Goal: Task Accomplishment & Management: Complete application form

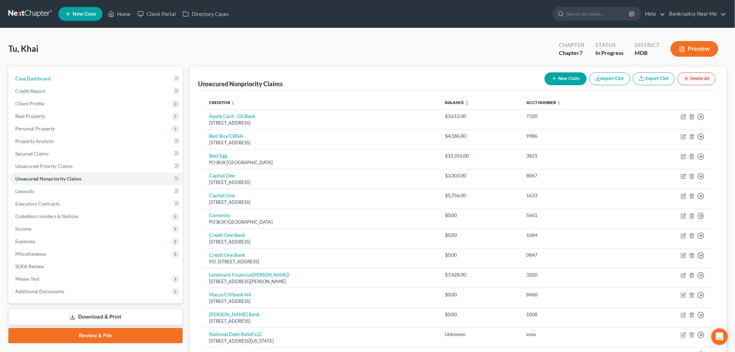
drag, startPoint x: 107, startPoint y: 77, endPoint x: 181, endPoint y: 76, distance: 74.4
click at [107, 77] on link "Case Dashboard" at bounding box center [96, 78] width 173 height 13
select select "4"
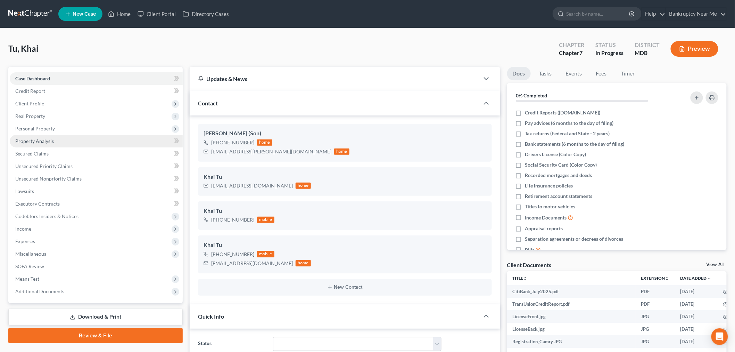
scroll to position [4091, 0]
click at [55, 149] on link "Secured Claims" at bounding box center [96, 153] width 173 height 13
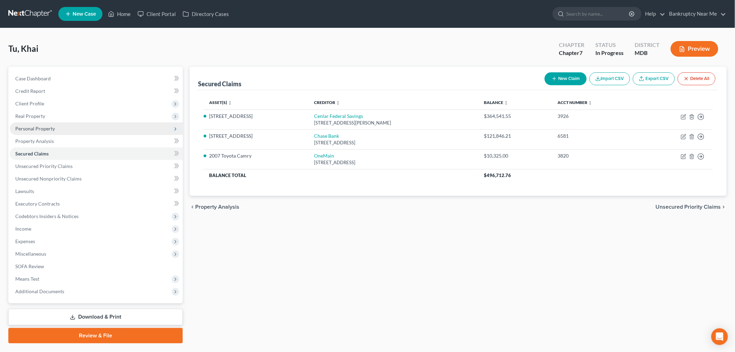
drag, startPoint x: 34, startPoint y: 131, endPoint x: 40, endPoint y: 134, distance: 6.1
click at [34, 131] on span "Personal Property" at bounding box center [96, 128] width 173 height 13
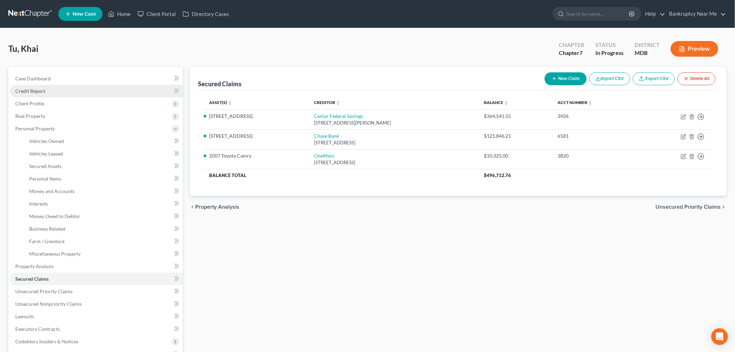
click at [42, 91] on span "Credit Report" at bounding box center [30, 91] width 30 height 6
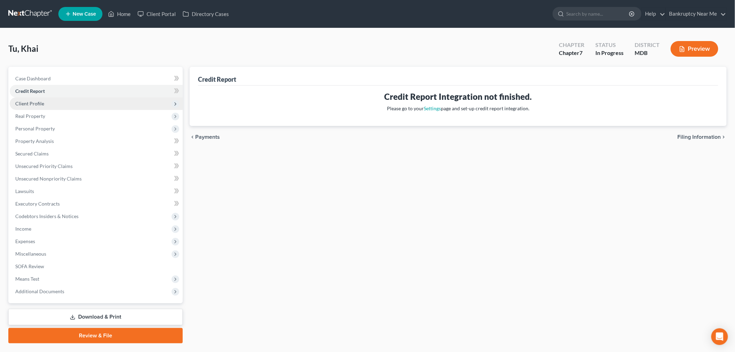
click at [47, 104] on span "Client Profile" at bounding box center [96, 103] width 173 height 13
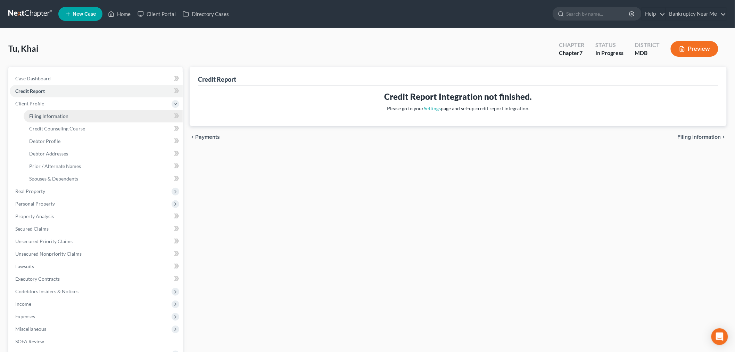
drag, startPoint x: 45, startPoint y: 112, endPoint x: 176, endPoint y: 106, distance: 130.8
click at [44, 113] on span "Filing Information" at bounding box center [48, 116] width 39 height 6
select select "1"
select select "0"
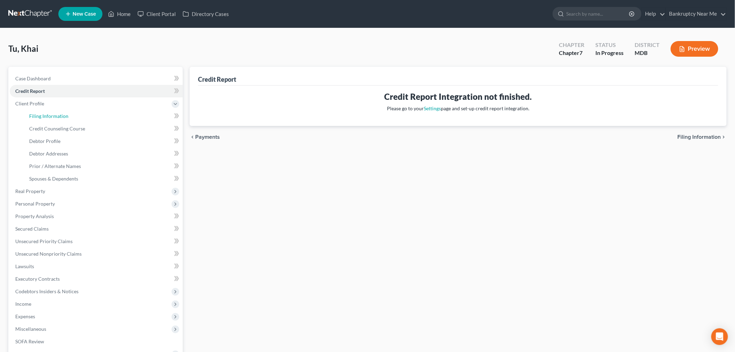
select select "38"
select select "0"
select select "21"
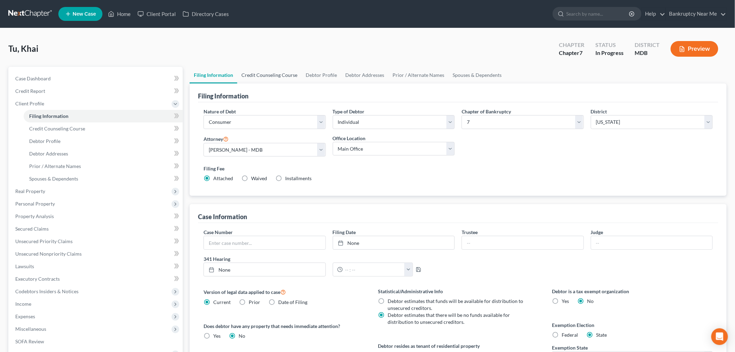
click at [261, 67] on link "Credit Counseling Course" at bounding box center [269, 75] width 64 height 17
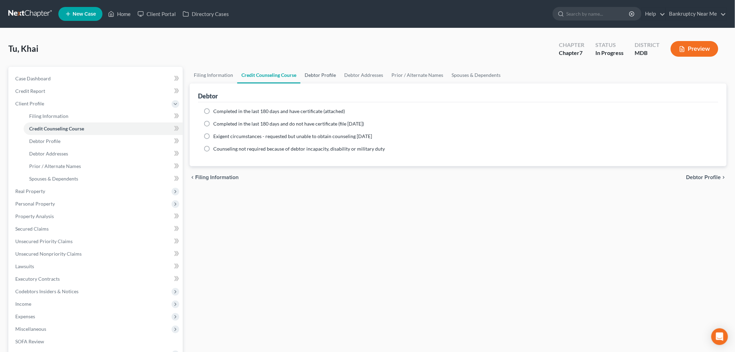
click at [308, 70] on link "Debtor Profile" at bounding box center [321, 75] width 40 height 17
select select "1"
select select "3"
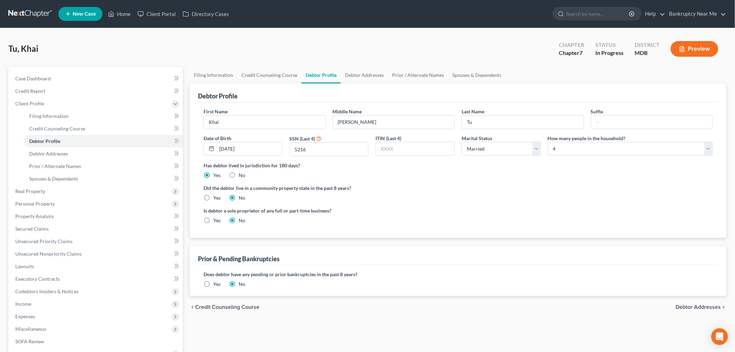
click at [359, 83] on div "Debtor Profile" at bounding box center [458, 92] width 521 height 19
click at [358, 82] on link "Debtor Addresses" at bounding box center [364, 75] width 47 height 17
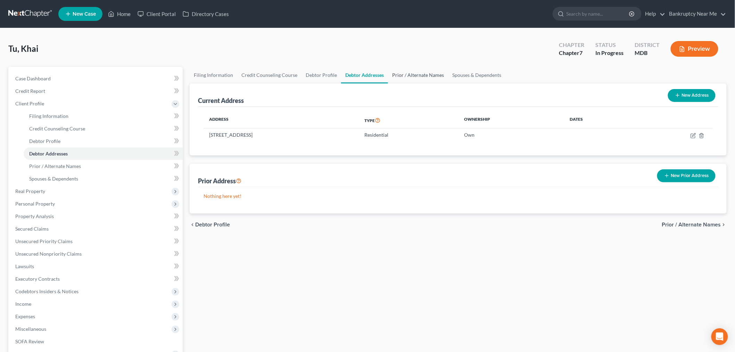
click at [410, 70] on link "Prior / Alternate Names" at bounding box center [418, 75] width 60 height 17
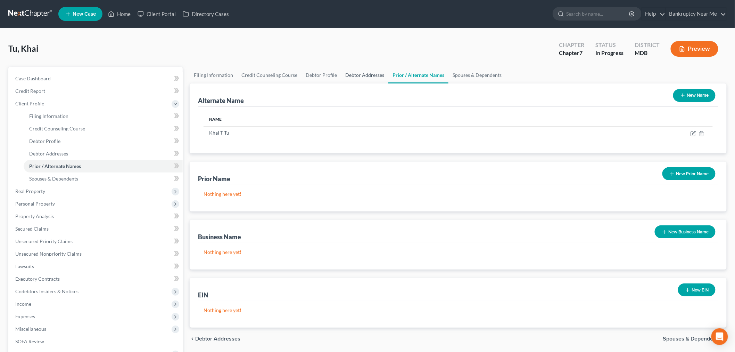
click at [377, 73] on link "Debtor Addresses" at bounding box center [364, 75] width 47 height 17
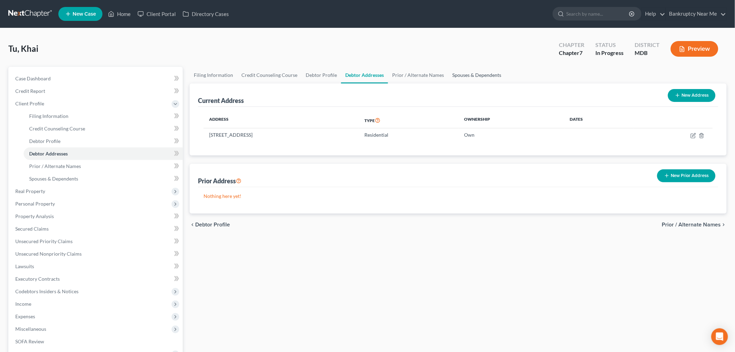
click at [448, 75] on link "Spouses & Dependents" at bounding box center [476, 75] width 57 height 17
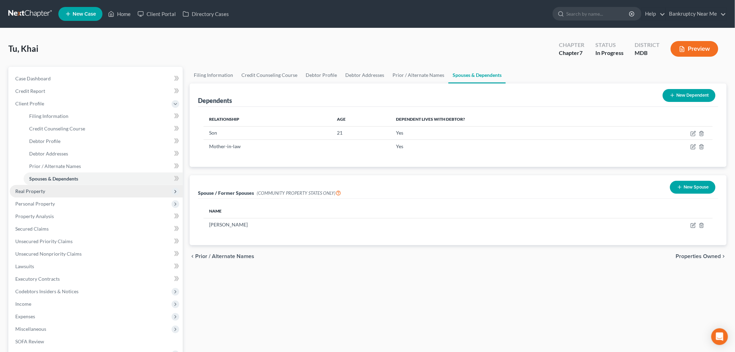
click at [42, 191] on span "Real Property" at bounding box center [30, 191] width 30 height 6
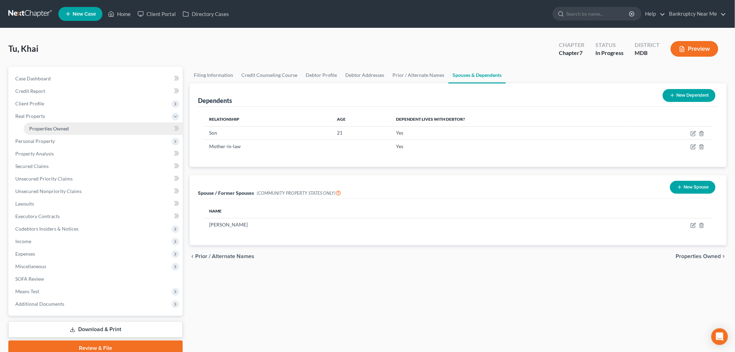
click at [78, 128] on link "Properties Owned" at bounding box center [103, 128] width 159 height 13
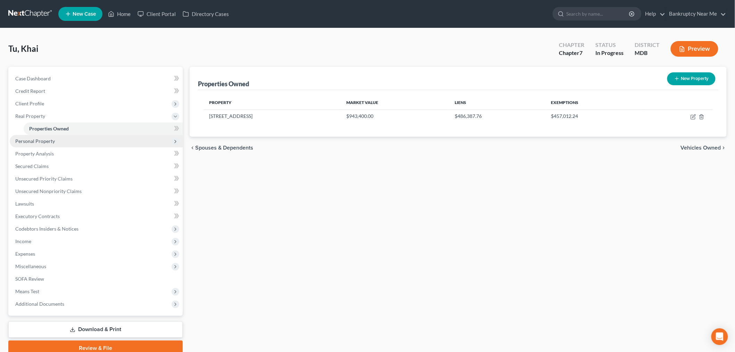
click at [81, 136] on span "Personal Property" at bounding box center [96, 141] width 173 height 13
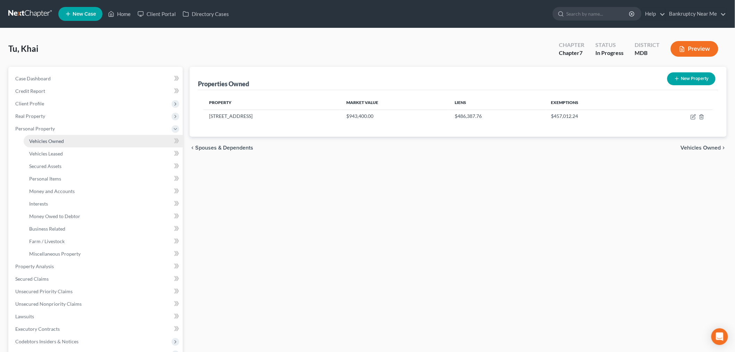
click at [77, 137] on link "Vehicles Owned" at bounding box center [103, 141] width 159 height 13
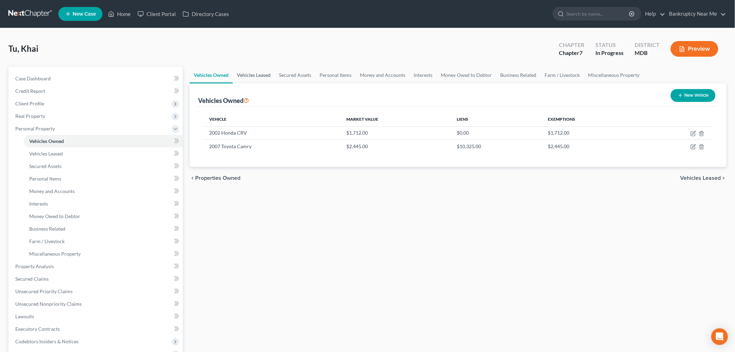
drag, startPoint x: 245, startPoint y: 75, endPoint x: 268, endPoint y: 74, distance: 23.0
click at [245, 75] on link "Vehicles Leased" at bounding box center [254, 75] width 42 height 17
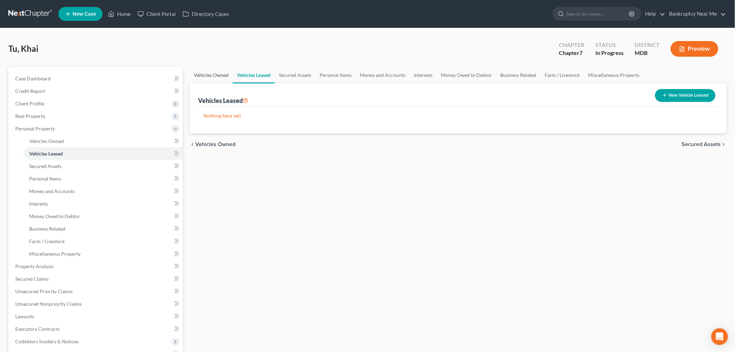
click at [200, 76] on link "Vehicles Owned" at bounding box center [211, 75] width 43 height 17
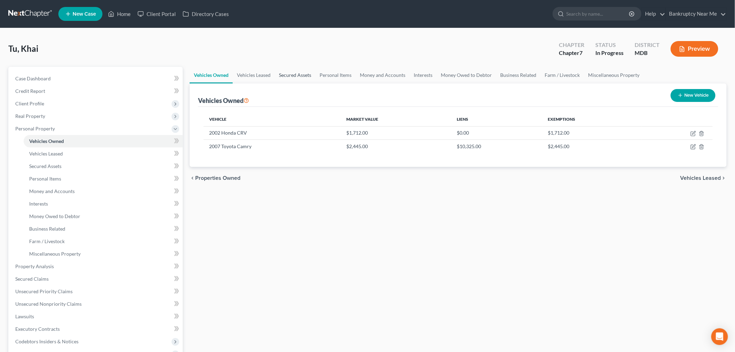
click at [292, 74] on link "Secured Assets" at bounding box center [295, 75] width 41 height 17
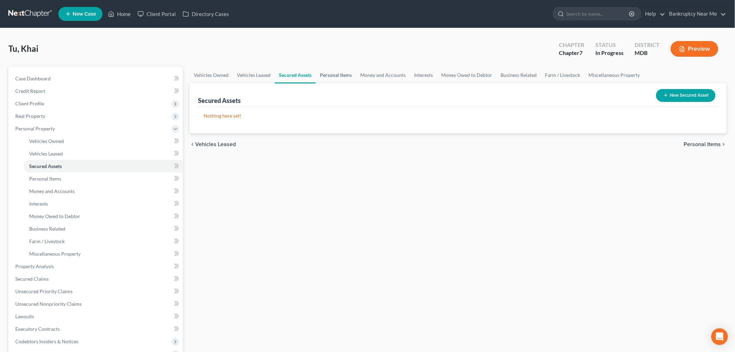
click at [345, 71] on link "Personal Items" at bounding box center [336, 75] width 40 height 17
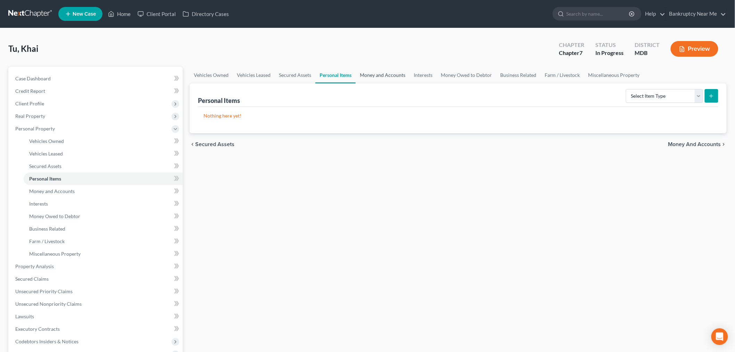
click at [390, 75] on link "Money and Accounts" at bounding box center [383, 75] width 54 height 17
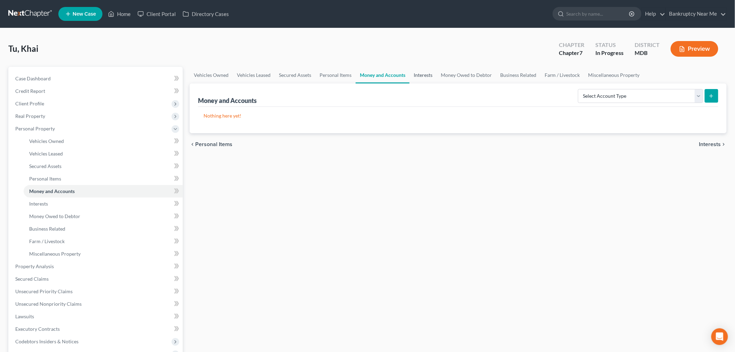
click at [421, 74] on link "Interests" at bounding box center [423, 75] width 27 height 17
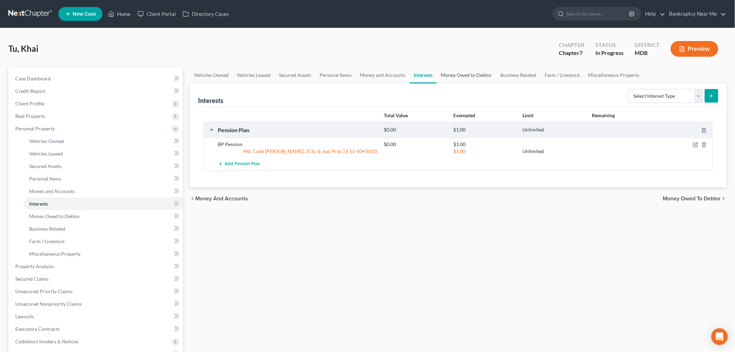
click at [469, 74] on link "Money Owed to Debtor" at bounding box center [466, 75] width 59 height 17
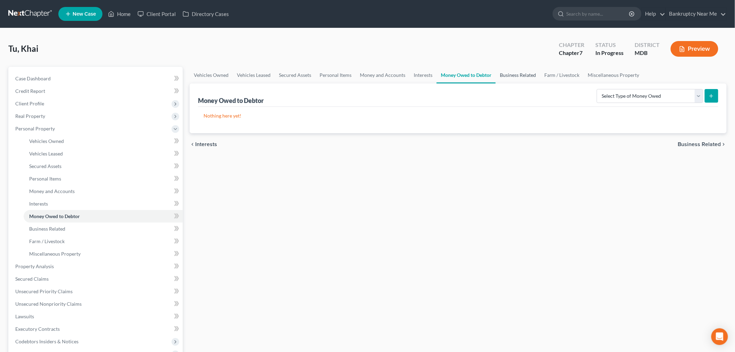
click at [513, 75] on link "Business Related" at bounding box center [518, 75] width 44 height 17
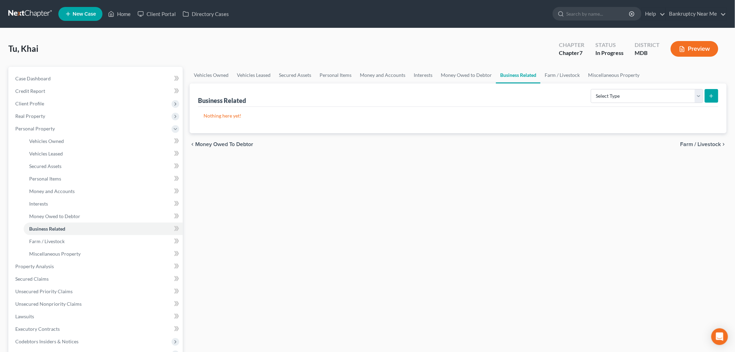
click at [536, 76] on link "Business Related" at bounding box center [518, 75] width 44 height 17
click at [570, 75] on link "Farm / Livestock" at bounding box center [563, 75] width 44 height 17
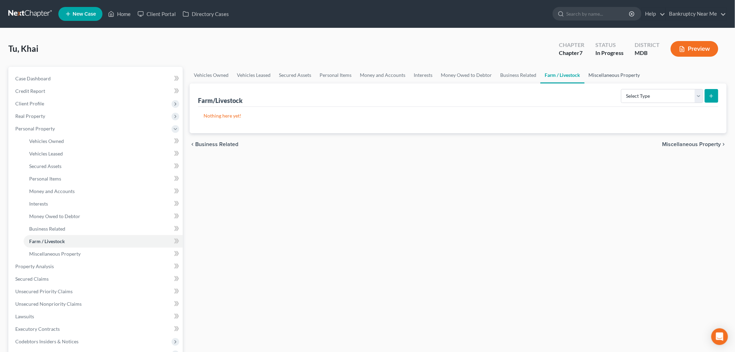
click at [600, 75] on link "Miscellaneous Property" at bounding box center [615, 75] width 60 height 17
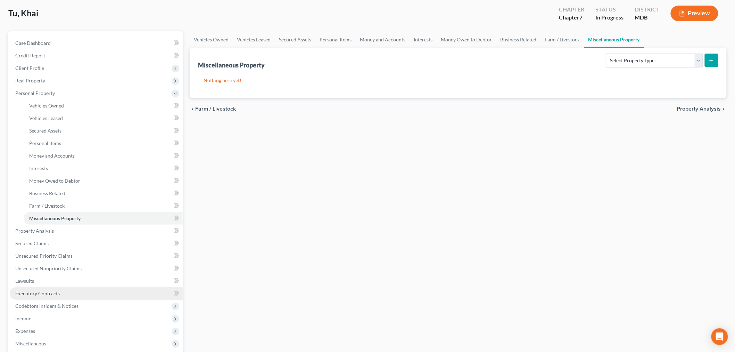
scroll to position [77, 0]
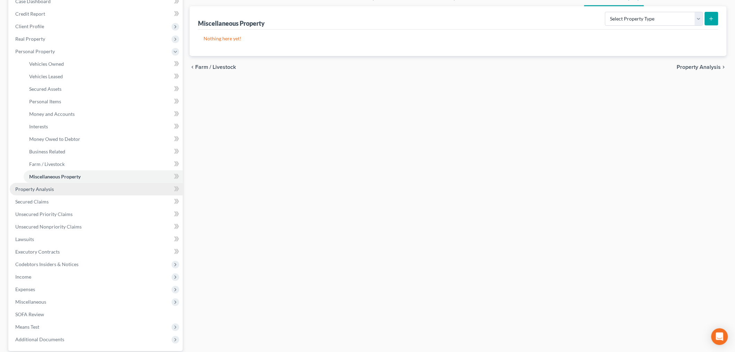
click at [60, 189] on link "Property Analysis" at bounding box center [96, 189] width 173 height 13
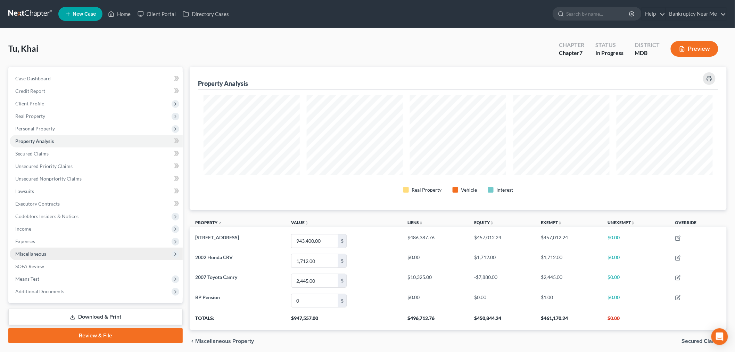
click at [79, 252] on span "Miscellaneous" at bounding box center [96, 253] width 173 height 13
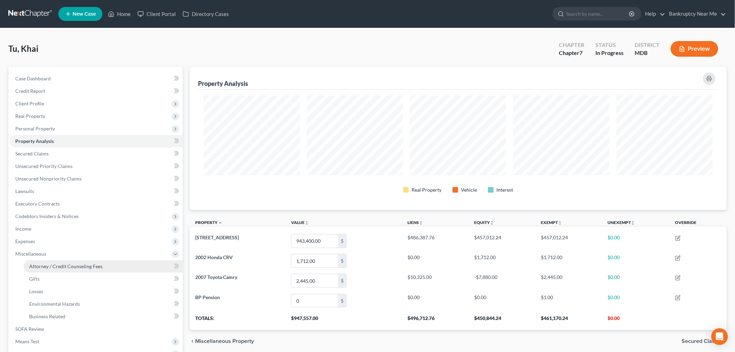
click at [90, 263] on span "Attorney / Credit Counseling Fees" at bounding box center [65, 266] width 73 height 6
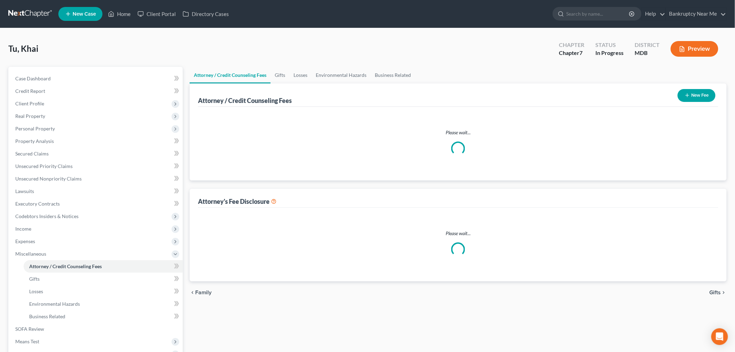
select select "1"
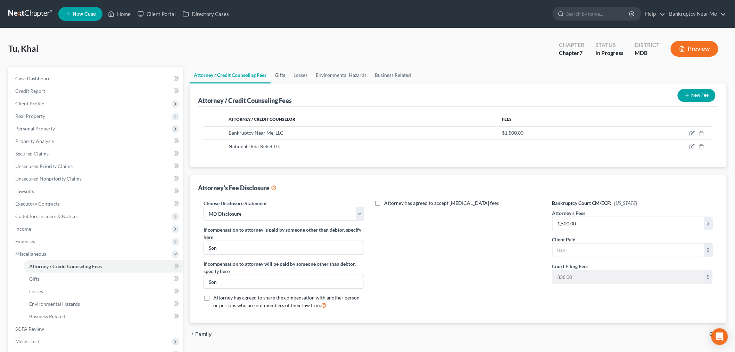
click at [288, 72] on link "Gifts" at bounding box center [280, 75] width 19 height 17
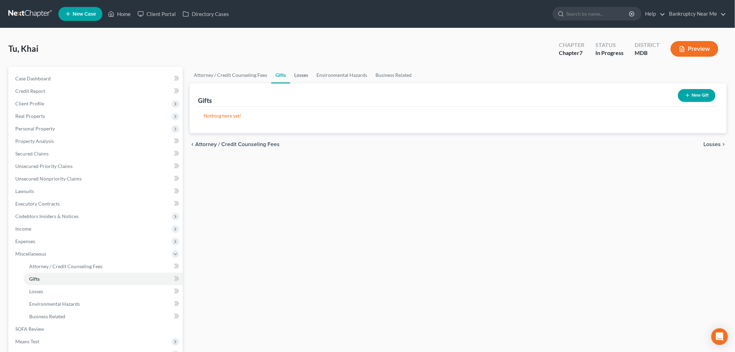
click at [306, 75] on link "Losses" at bounding box center [301, 75] width 22 height 17
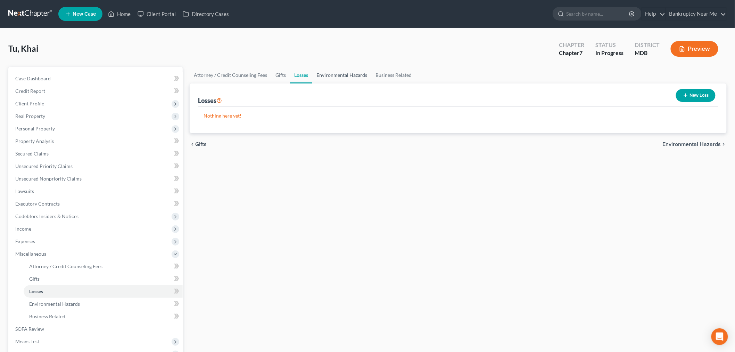
click at [331, 76] on link "Environmental Hazards" at bounding box center [341, 75] width 59 height 17
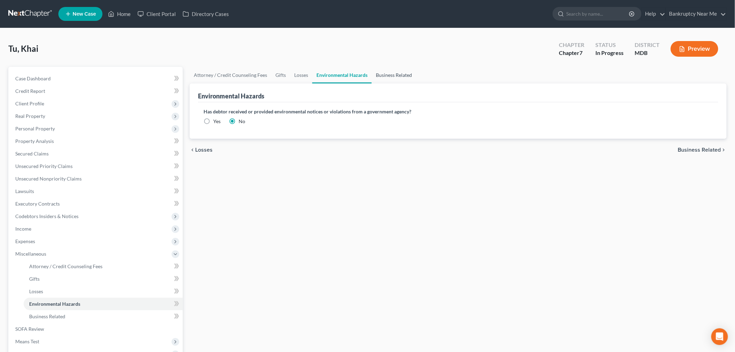
drag, startPoint x: 377, startPoint y: 77, endPoint x: 363, endPoint y: 78, distance: 13.6
click at [377, 76] on link "Business Related" at bounding box center [394, 75] width 44 height 17
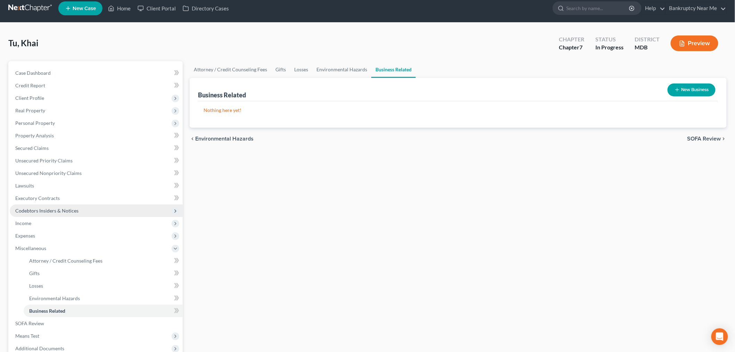
scroll to position [79, 0]
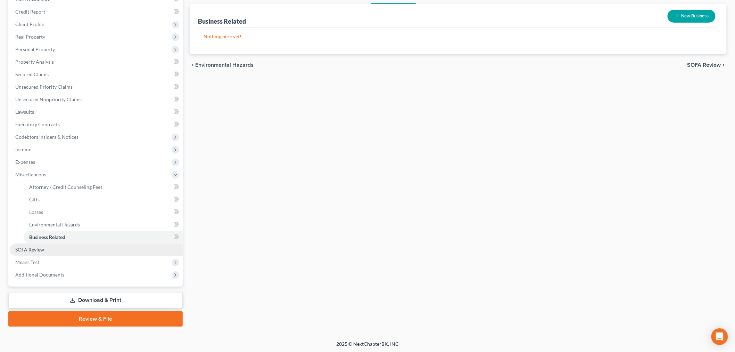
click at [27, 248] on span "SOFA Review" at bounding box center [29, 249] width 29 height 6
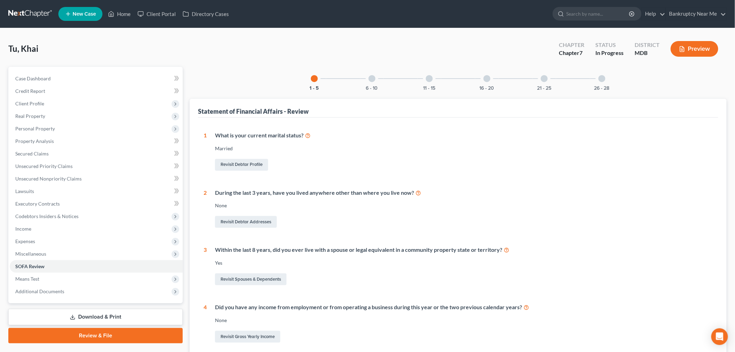
click at [371, 80] on div at bounding box center [372, 78] width 7 height 7
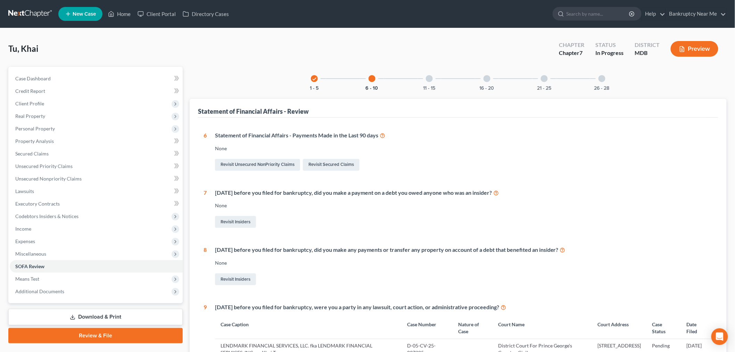
click at [427, 79] on div at bounding box center [429, 78] width 7 height 7
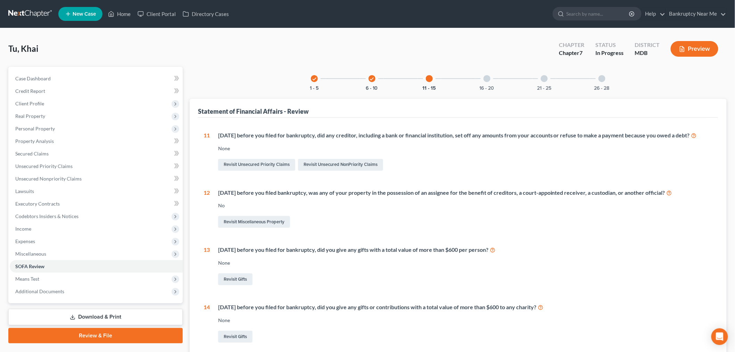
click at [508, 77] on div "check 1 - 5 check 6 - 10 11 - 15 16 - 20 21 - 25 26 - 28" at bounding box center [458, 79] width 311 height 24
click at [489, 83] on div "16 - 20" at bounding box center [487, 79] width 24 height 24
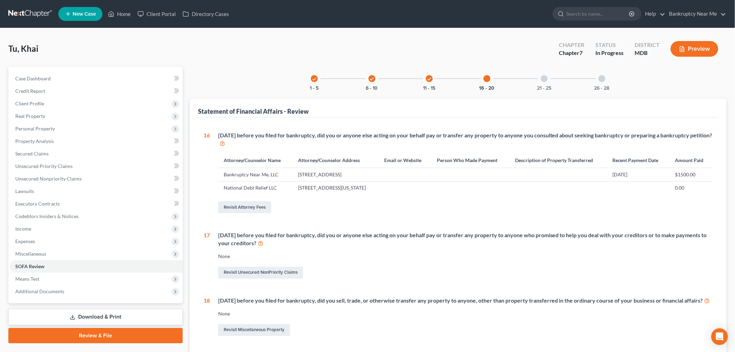
click at [539, 80] on div "21 - 25" at bounding box center [545, 79] width 24 height 24
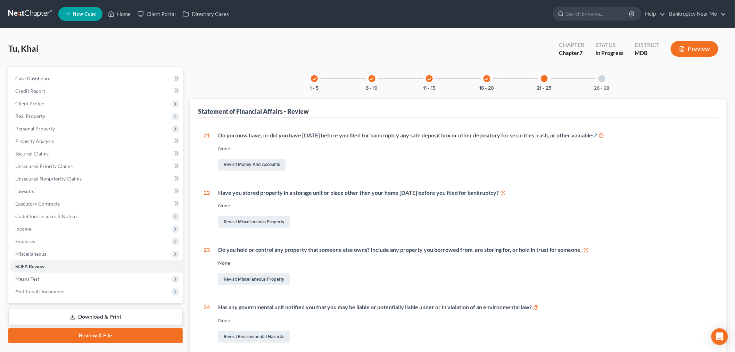
click at [603, 79] on div at bounding box center [602, 78] width 7 height 7
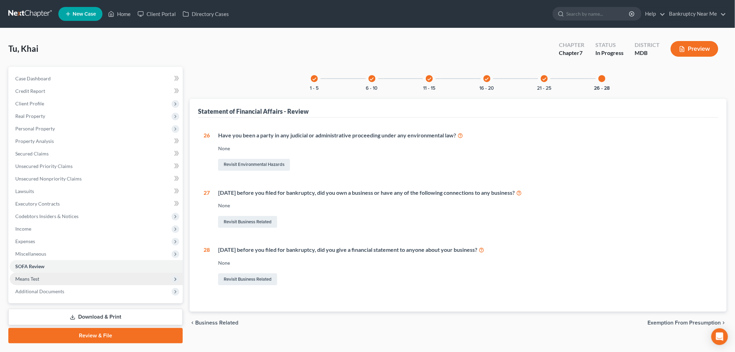
click at [60, 277] on span "Means Test" at bounding box center [96, 278] width 173 height 13
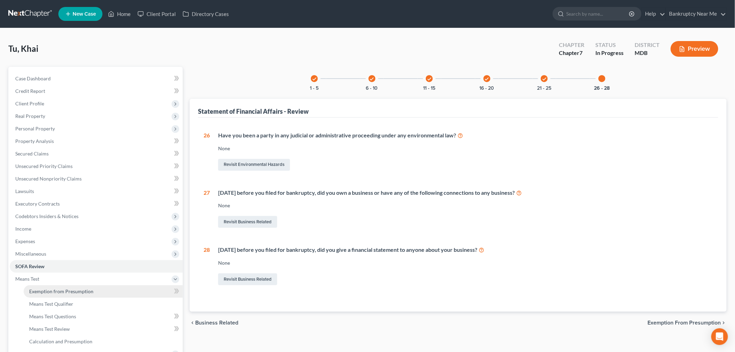
drag, startPoint x: 58, startPoint y: 293, endPoint x: 202, endPoint y: 186, distance: 179.1
click at [59, 291] on span "Exemption from Presumption" at bounding box center [61, 291] width 64 height 6
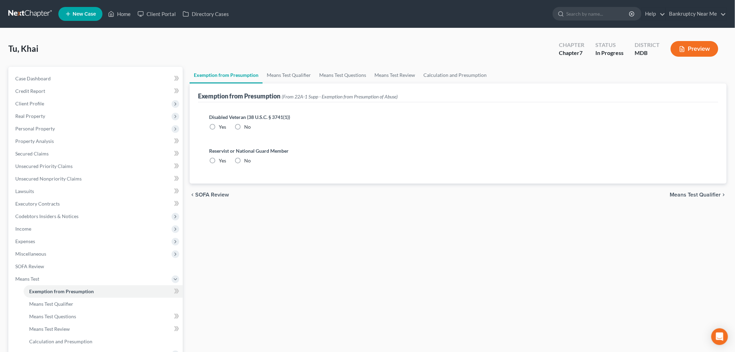
click at [244, 124] on label "No" at bounding box center [247, 126] width 7 height 7
click at [247, 124] on input "No" at bounding box center [249, 125] width 5 height 5
radio input "true"
click at [244, 162] on label "No" at bounding box center [247, 160] width 7 height 7
click at [247, 162] on input "No" at bounding box center [249, 159] width 5 height 5
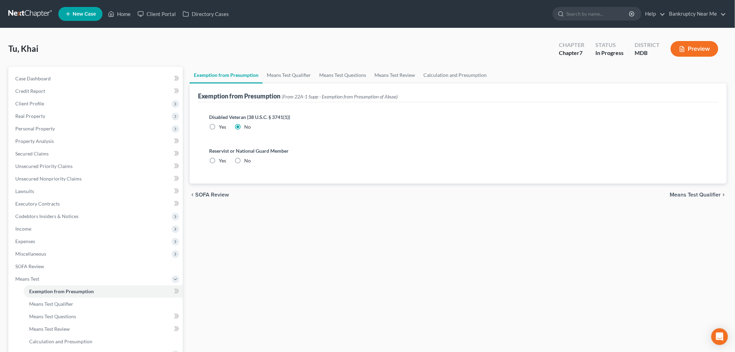
radio input "true"
click at [278, 71] on link "Means Test Qualifier" at bounding box center [289, 75] width 52 height 17
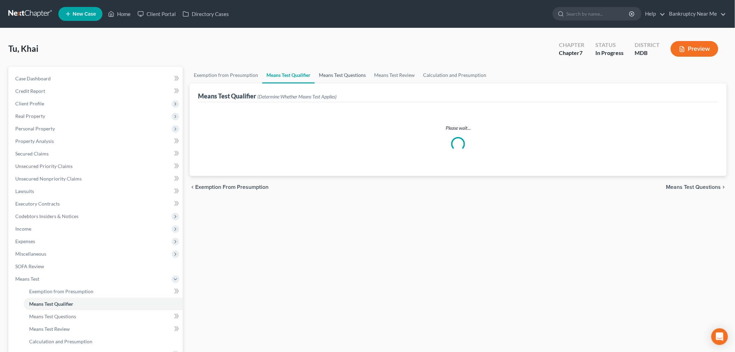
click at [339, 77] on link "Means Test Questions" at bounding box center [342, 75] width 55 height 17
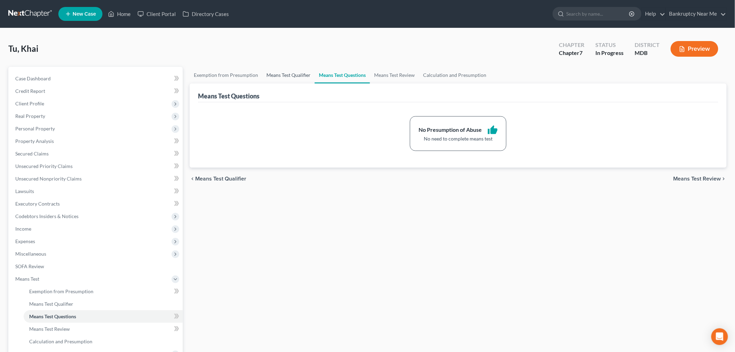
click at [283, 71] on link "Means Test Qualifier" at bounding box center [288, 75] width 52 height 17
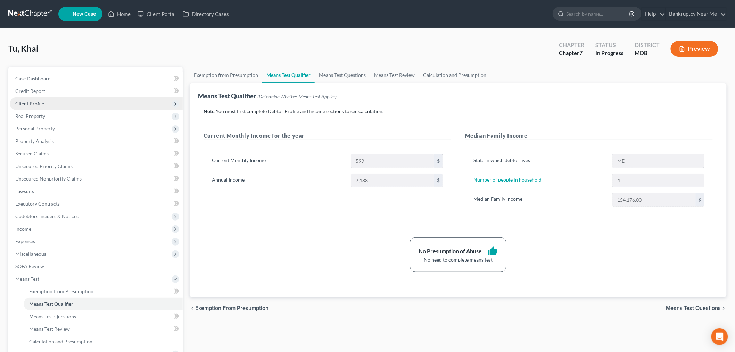
drag, startPoint x: 36, startPoint y: 106, endPoint x: 43, endPoint y: 108, distance: 7.3
click at [36, 107] on span "Client Profile" at bounding box center [96, 103] width 173 height 13
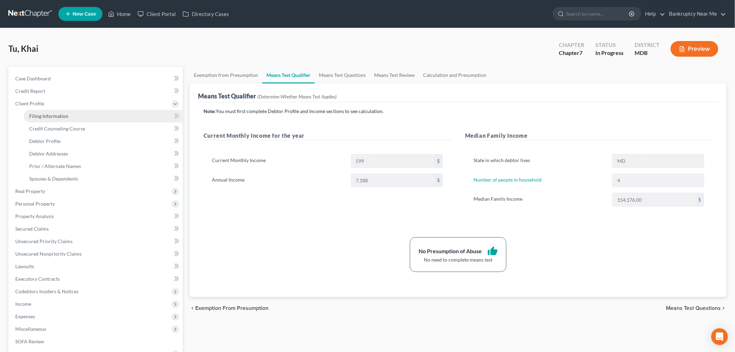
click at [55, 117] on span "Filing Information" at bounding box center [48, 116] width 39 height 6
select select "1"
select select "0"
select select "38"
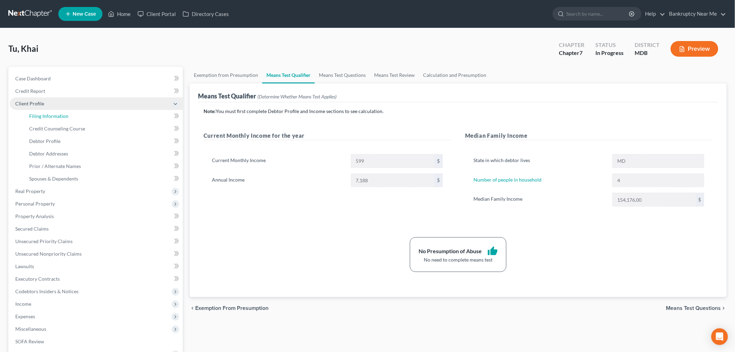
select select "0"
select select "21"
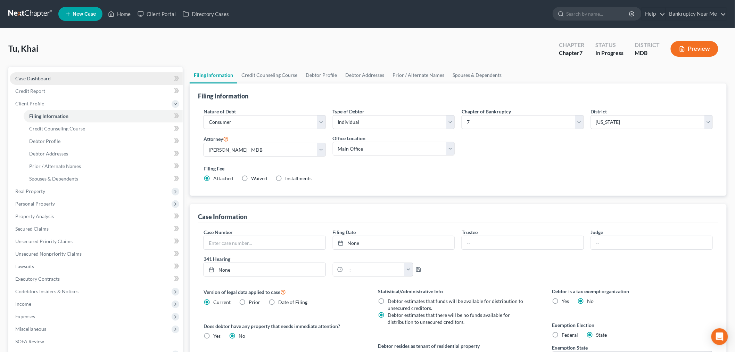
click at [35, 78] on span "Case Dashboard" at bounding box center [32, 78] width 35 height 6
select select "4"
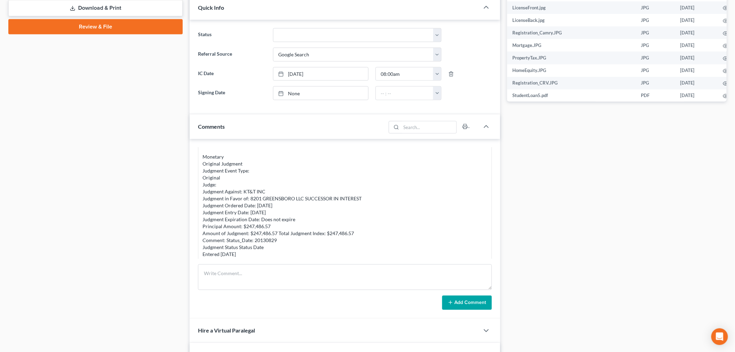
scroll to position [3590, 0]
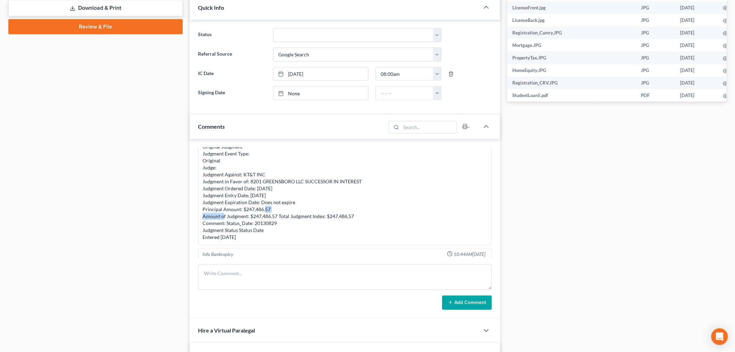
drag, startPoint x: 272, startPoint y: 207, endPoint x: 242, endPoint y: 210, distance: 30.0
click at [242, 210] on div "RECORDED JUDGMENT IN CIRCUIT COURT Court System: Circuit Court For Montgomery C…" at bounding box center [345, 157] width 285 height 167
copy div "$247,486.57"
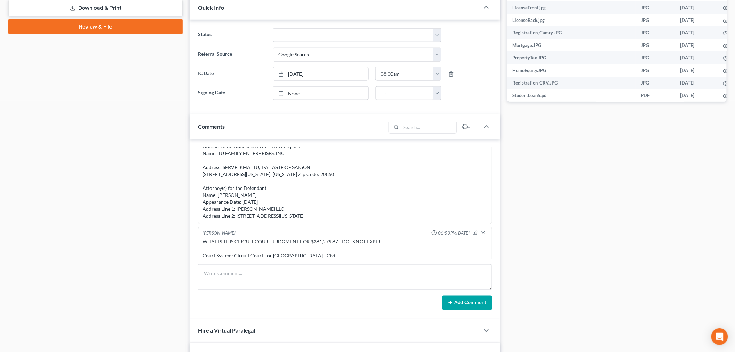
scroll to position [3088, 0]
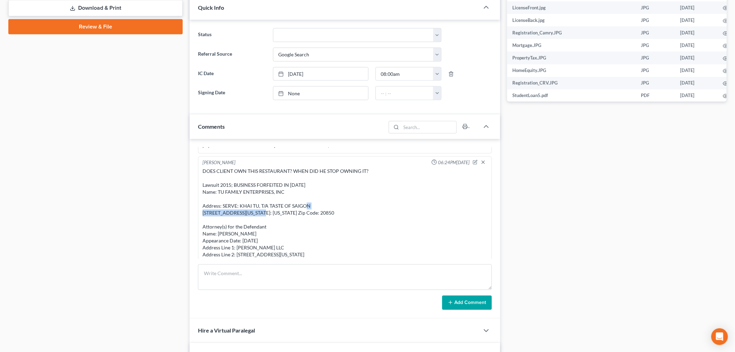
drag, startPoint x: 279, startPoint y: 195, endPoint x: 203, endPoint y: 197, distance: 76.5
click at [203, 197] on div "DOES CLIENT OWN THIS RESTAURANT? WHEN DID HE STOP OWNING IT? Lawsuit 2015; BUSI…" at bounding box center [345, 213] width 285 height 90
copy div "20 MARYLAND AVENUE SUITE A"
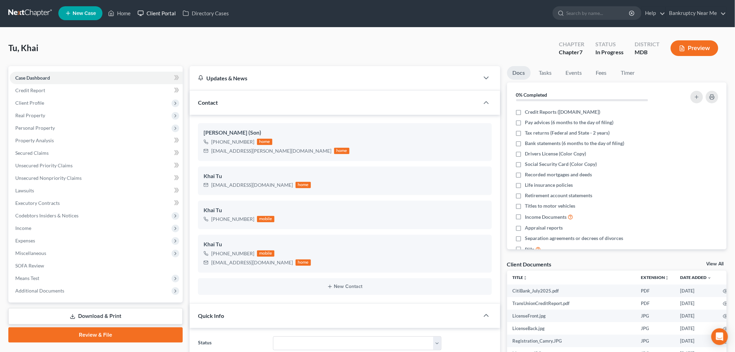
scroll to position [0, 0]
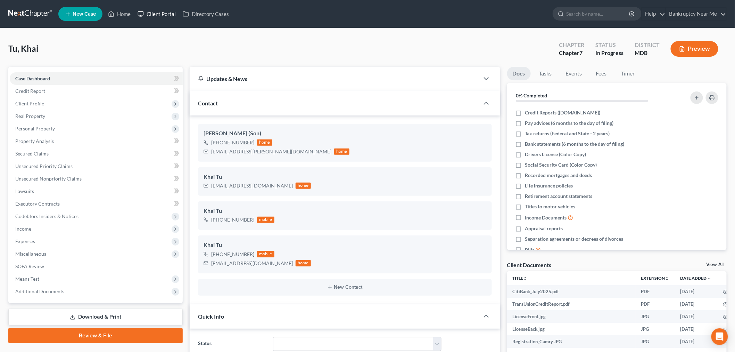
click at [163, 15] on link "Client Portal" at bounding box center [156, 14] width 45 height 13
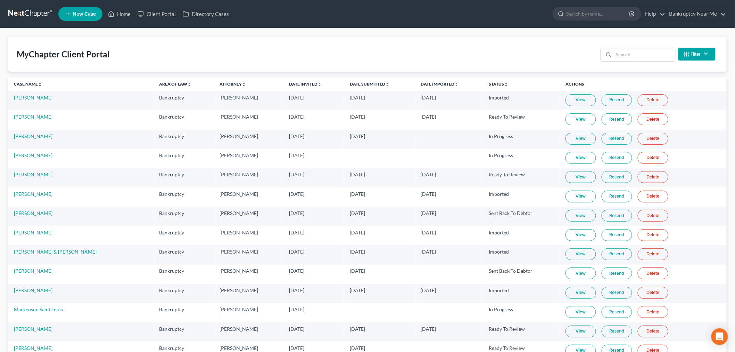
click at [337, 55] on div "MyChapter Client Portal Filter Status Filter... Invited In Progress Ready To Re…" at bounding box center [367, 53] width 719 height 35
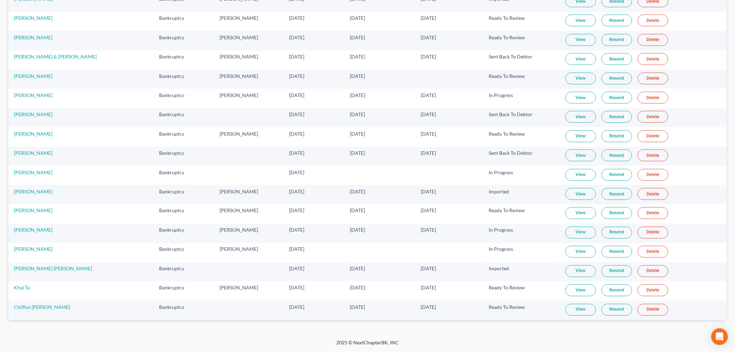
scroll to position [4771, 0]
click at [580, 292] on link "View" at bounding box center [581, 290] width 31 height 12
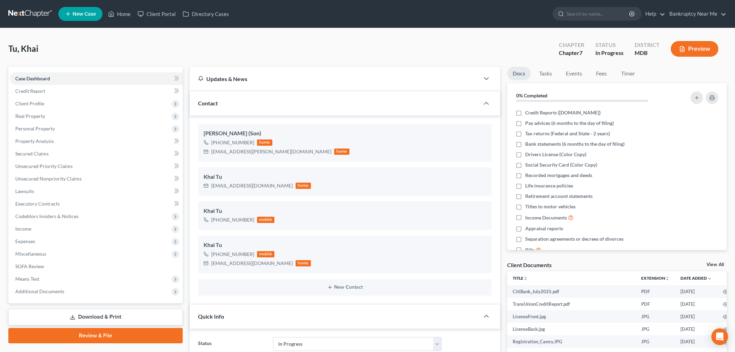
select select "9"
select select "4"
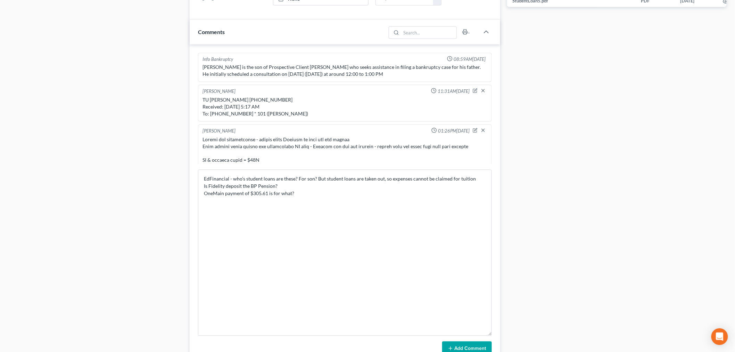
scroll to position [16, 0]
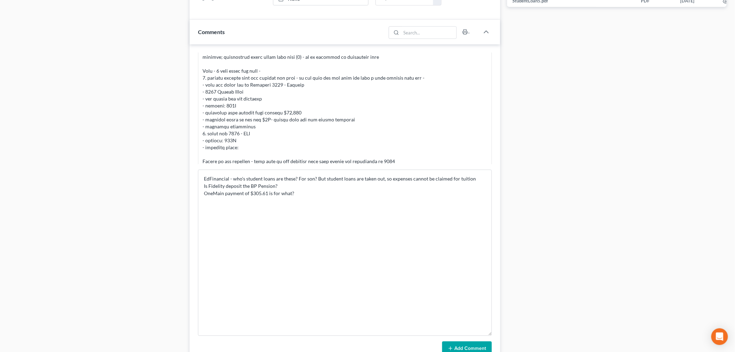
drag, startPoint x: 331, startPoint y: 195, endPoint x: 166, endPoint y: 156, distance: 169.8
click at [166, 156] on div "Petition Navigation Case Dashboard Payments Invoices Payments Payments Credit R…" at bounding box center [368, 72] width 726 height 817
click at [468, 341] on form "EdFinancial - who's student loans are these? For son? But student loans are tak…" at bounding box center [345, 263] width 294 height 186
drag, startPoint x: 468, startPoint y: 344, endPoint x: 468, endPoint y: 336, distance: 8.0
click at [468, 343] on button "Add Comment" at bounding box center [467, 348] width 50 height 15
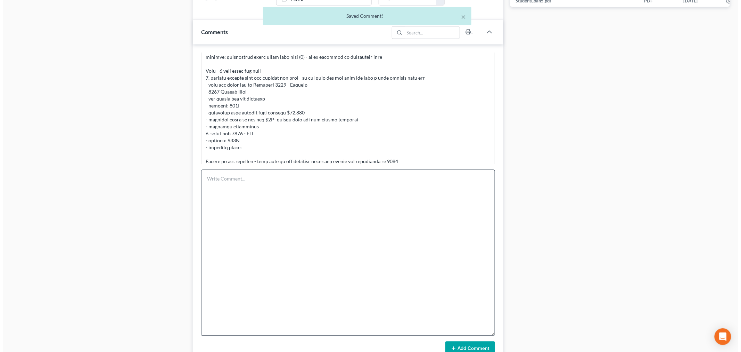
scroll to position [4182, 0]
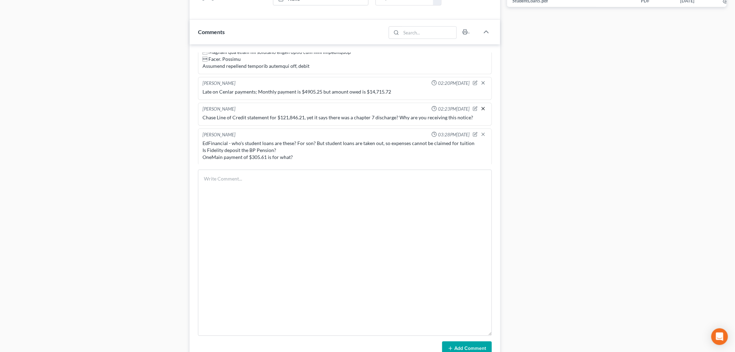
click at [481, 106] on icon "button" at bounding box center [484, 109] width 6 height 6
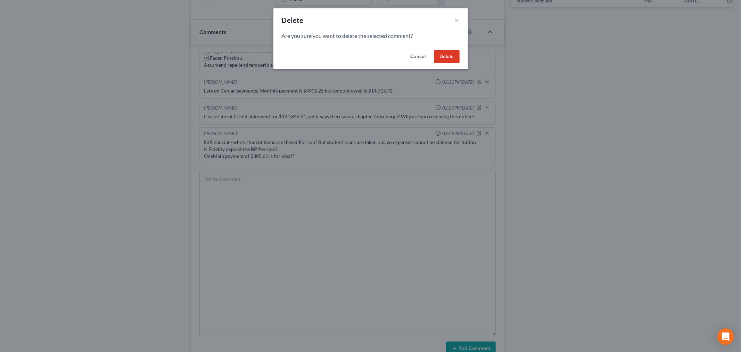
click at [439, 51] on button "Delete" at bounding box center [446, 57] width 25 height 14
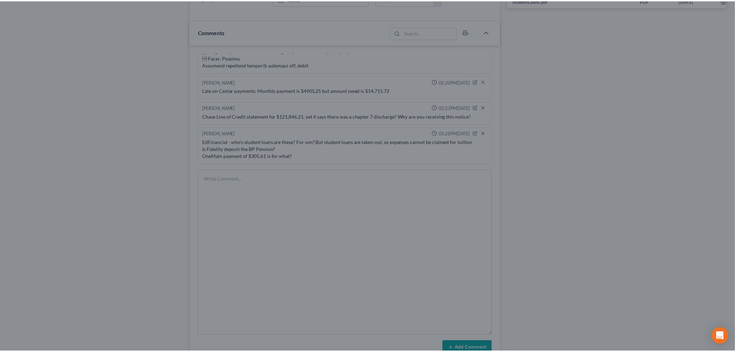
scroll to position [4157, 0]
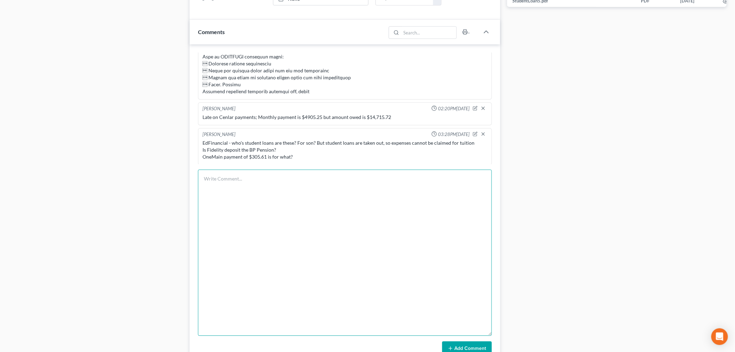
drag, startPoint x: 251, startPoint y: 229, endPoint x: 355, endPoint y: 257, distance: 107.7
click at [252, 229] on textarea at bounding box center [345, 253] width 294 height 166
paste textarea "Lo Ipsumdo S ame cons ad elits doeiusm tem inc utlaboree dol magn ali eni admin…"
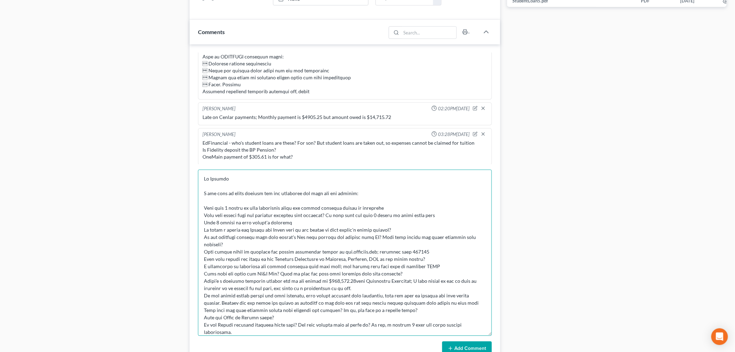
type textarea "Lo Ipsumdo S ame cons ad elits doeiusm tem inc utlaboree dol magn ali eni admin…"
drag, startPoint x: 454, startPoint y: 342, endPoint x: 462, endPoint y: 302, distance: 40.8
click at [453, 342] on button "Add Comment" at bounding box center [467, 348] width 50 height 15
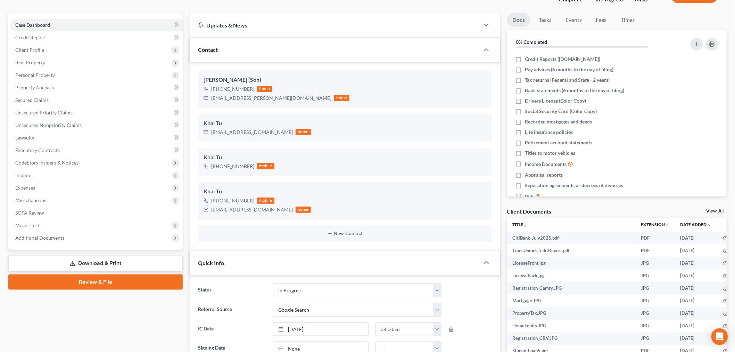
scroll to position [0, 0]
